Goal: Navigation & Orientation: Find specific page/section

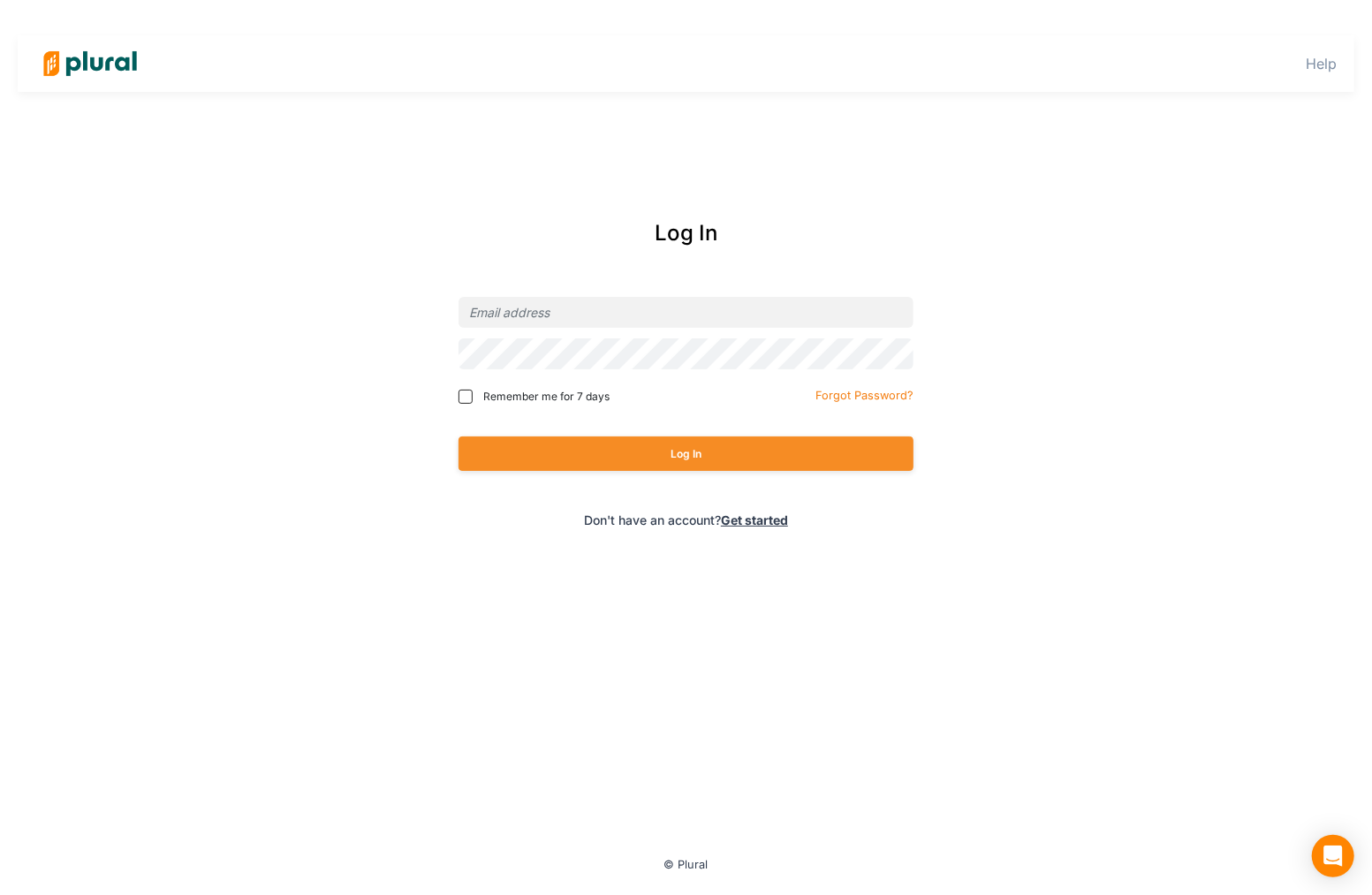
type input "[EMAIL_ADDRESS][PERSON_NAME][DOMAIN_NAME]"
click at [669, 450] on button "Log In" at bounding box center [686, 454] width 455 height 35
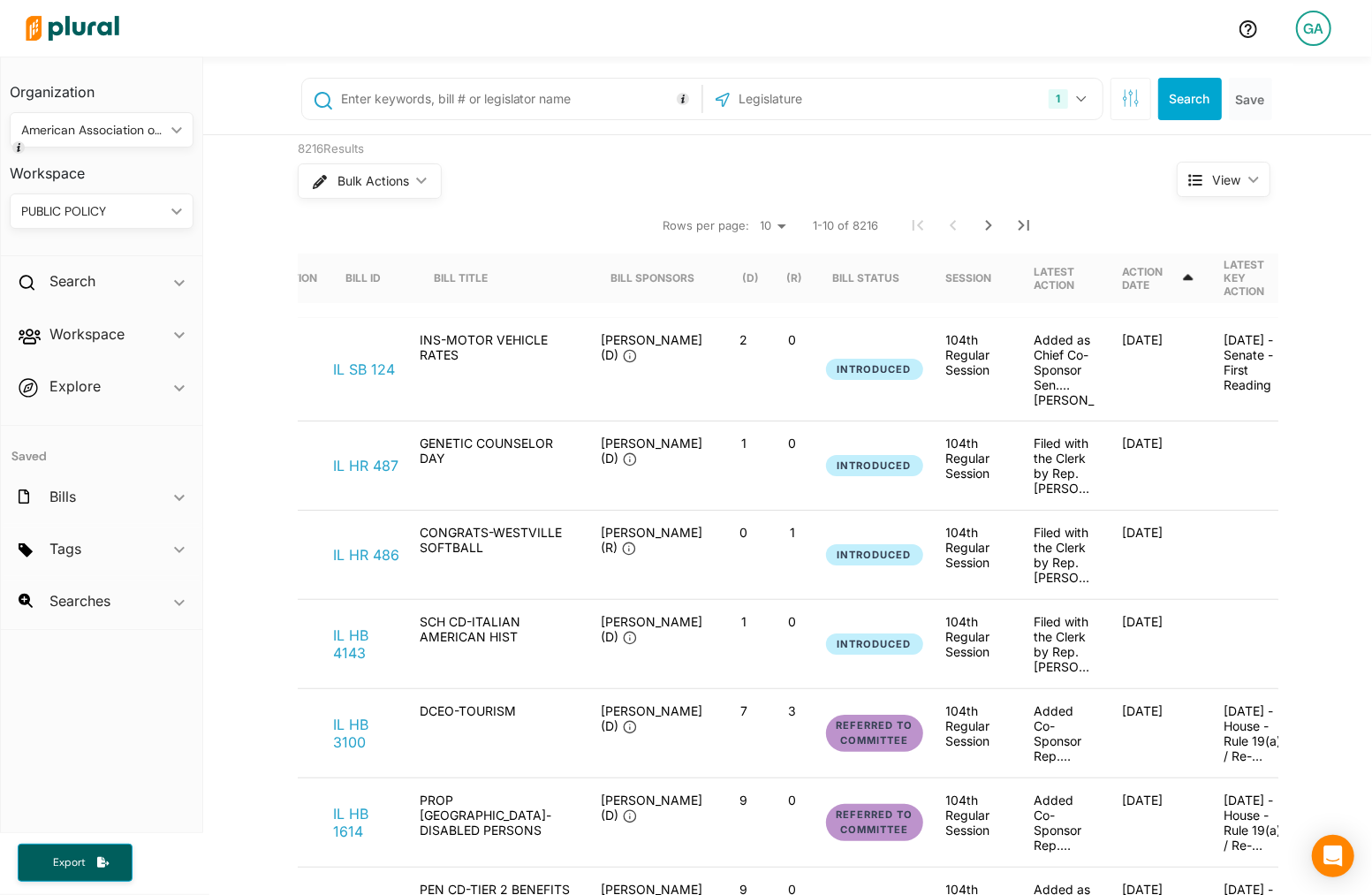
scroll to position [0, 357]
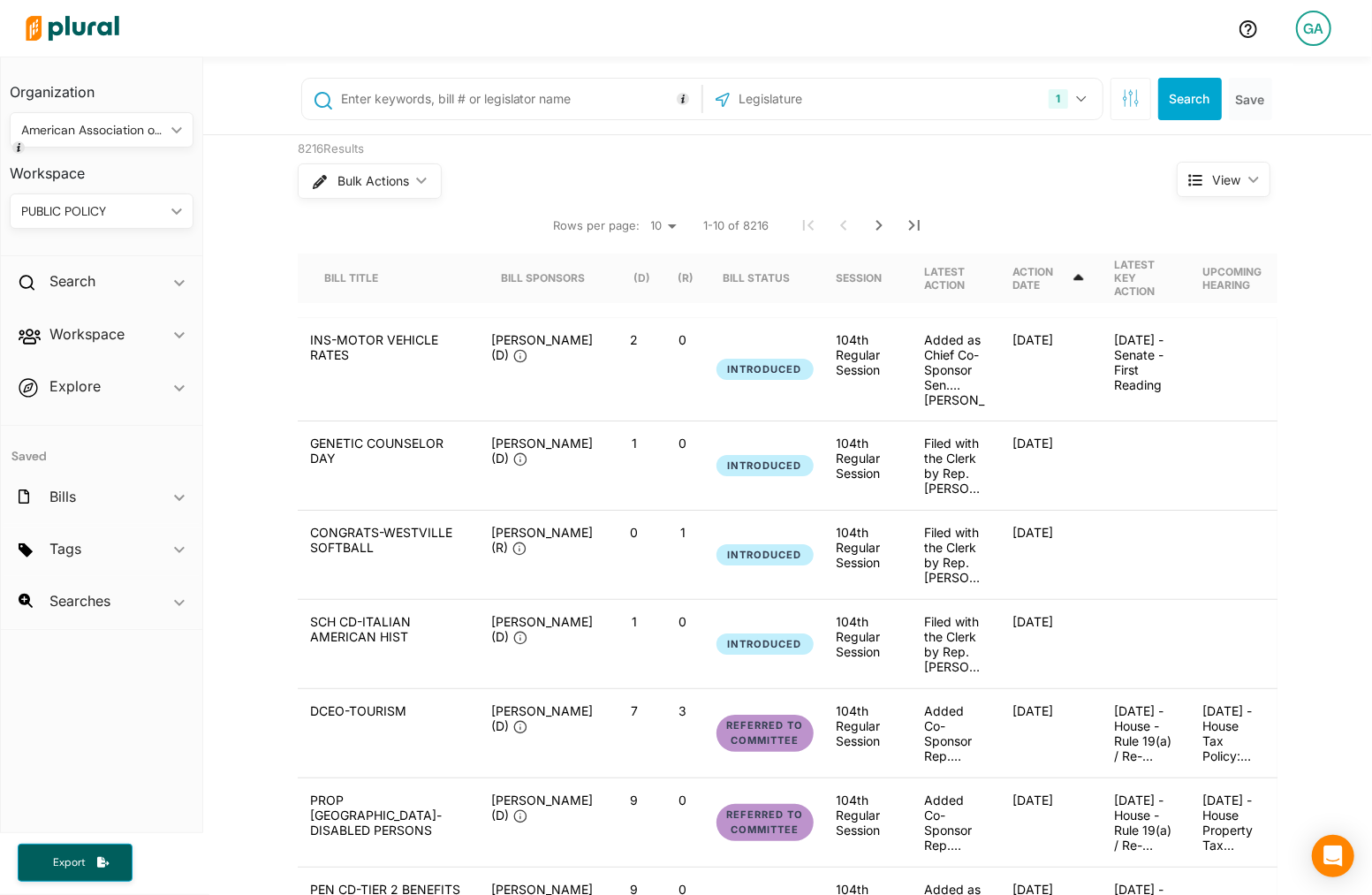
click at [1243, 176] on icon "ic_keyboard_arrow_down" at bounding box center [1250, 179] width 17 height 8
click at [1248, 176] on icon "ic_keyboard_arrow_down" at bounding box center [1250, 179] width 17 height 8
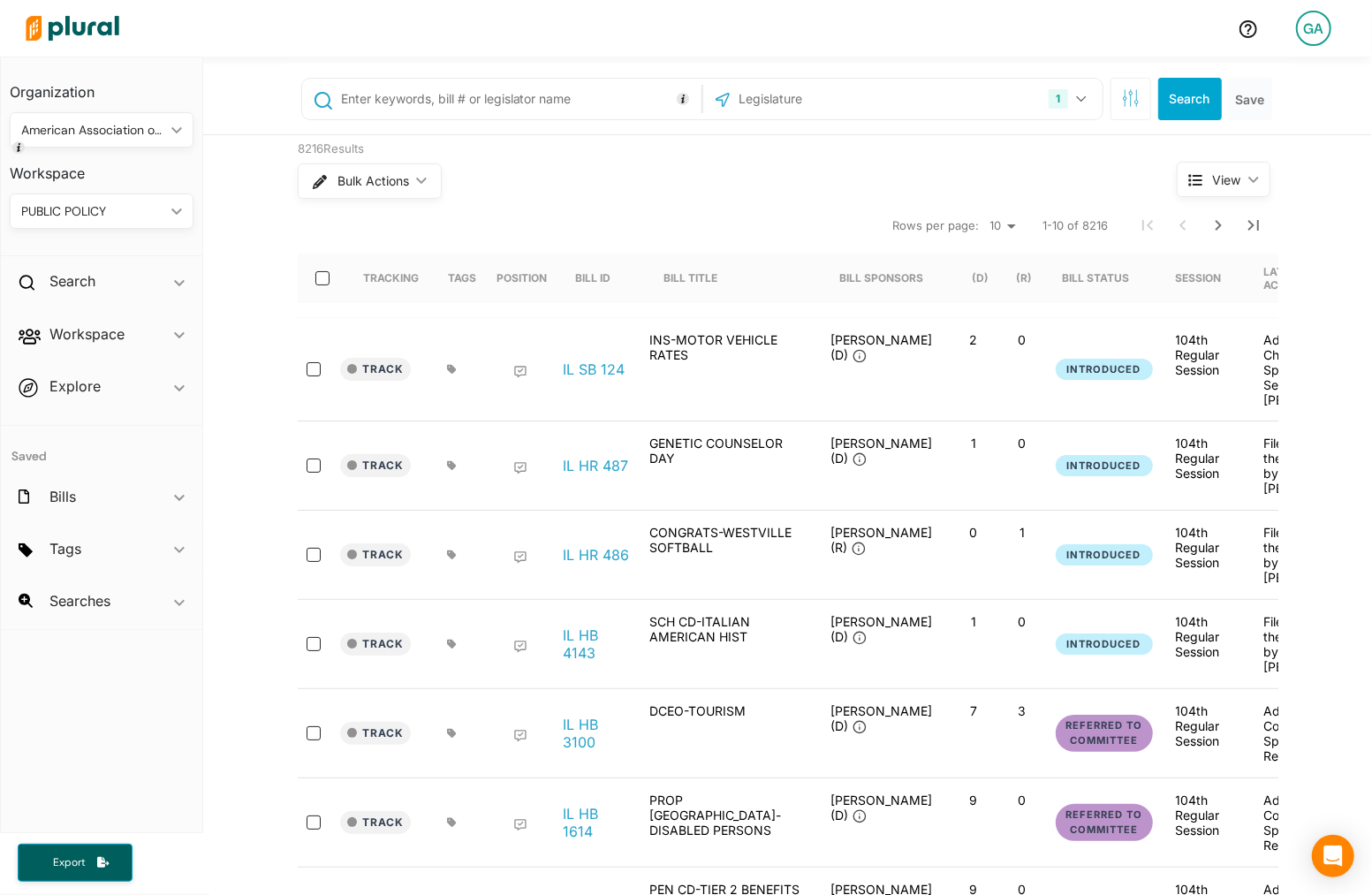
click at [1244, 186] on span "View ic_keyboard_arrow_down" at bounding box center [1223, 179] width 94 height 36
